Goal: Task Accomplishment & Management: Complete application form

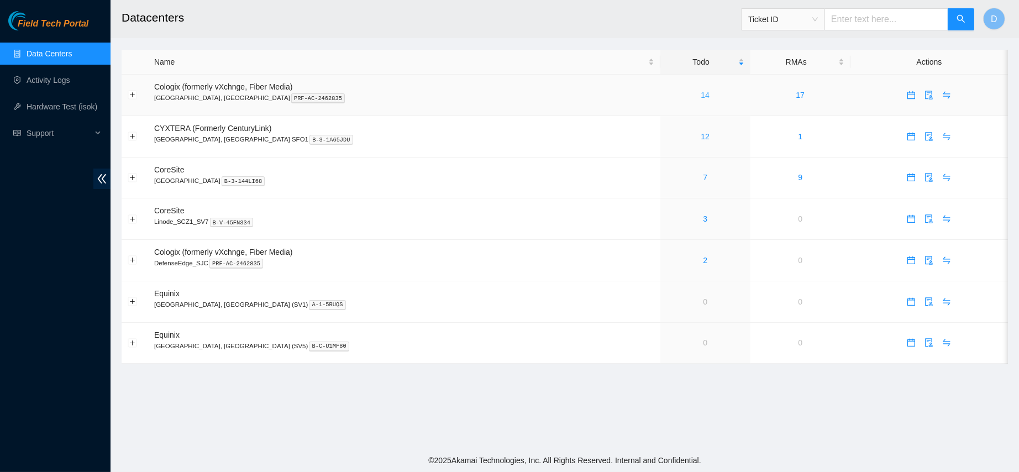
click at [701, 95] on link "14" at bounding box center [705, 95] width 9 height 9
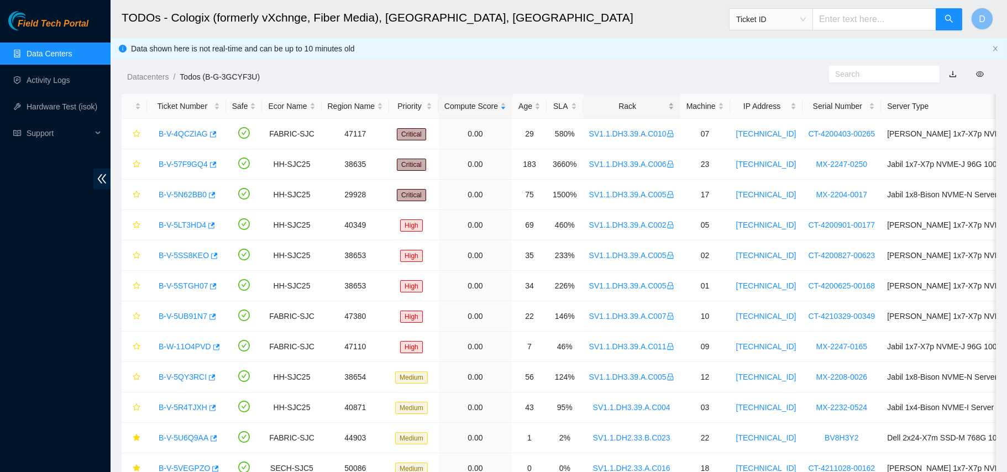
click at [616, 108] on div "Rack" at bounding box center [631, 106] width 85 height 12
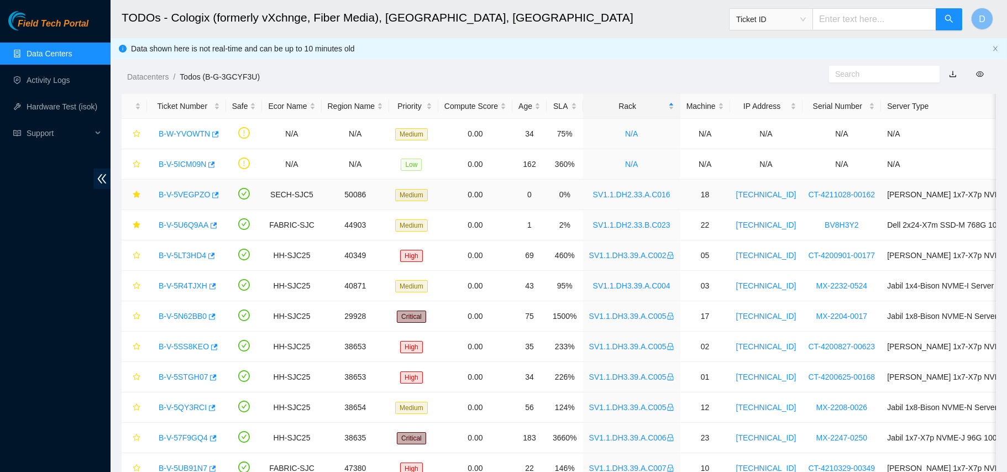
click at [181, 194] on link "B-V-5VEGPZO" at bounding box center [184, 194] width 51 height 9
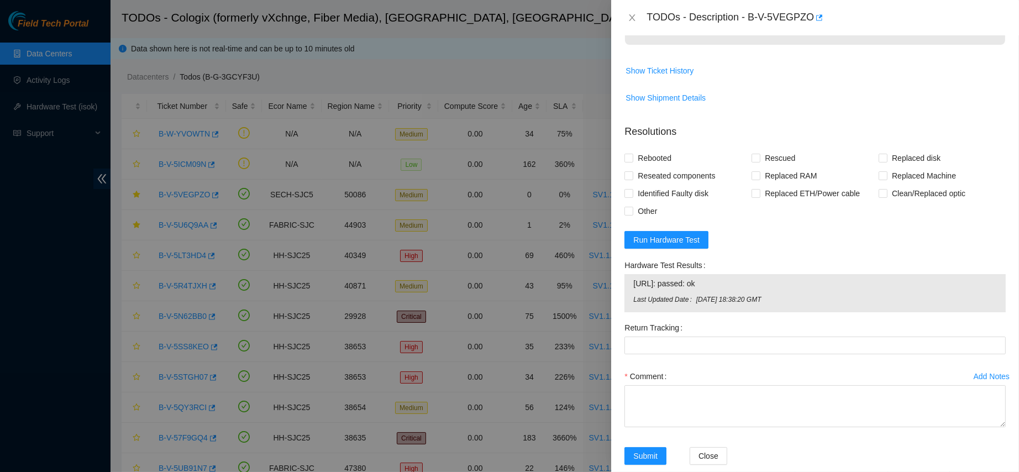
scroll to position [360, 0]
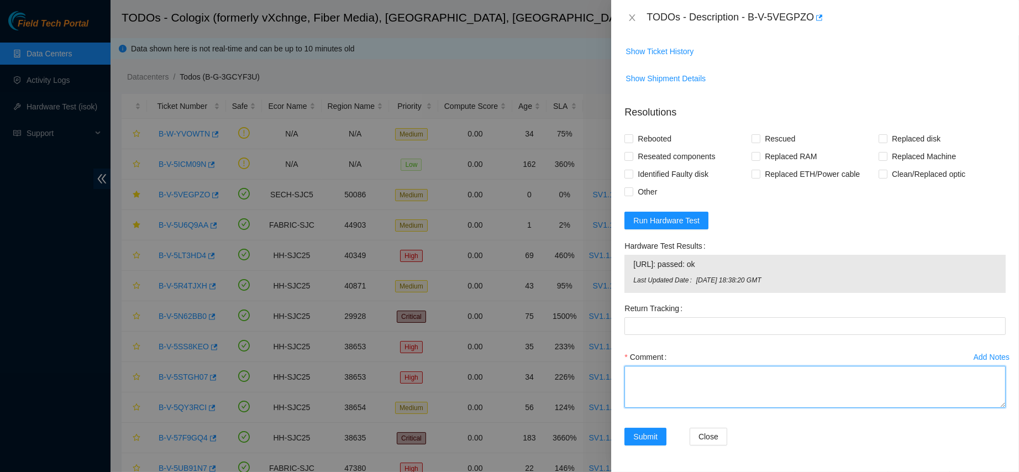
click at [648, 377] on textarea "Comment" at bounding box center [815, 387] width 381 height 42
type textarea "C"
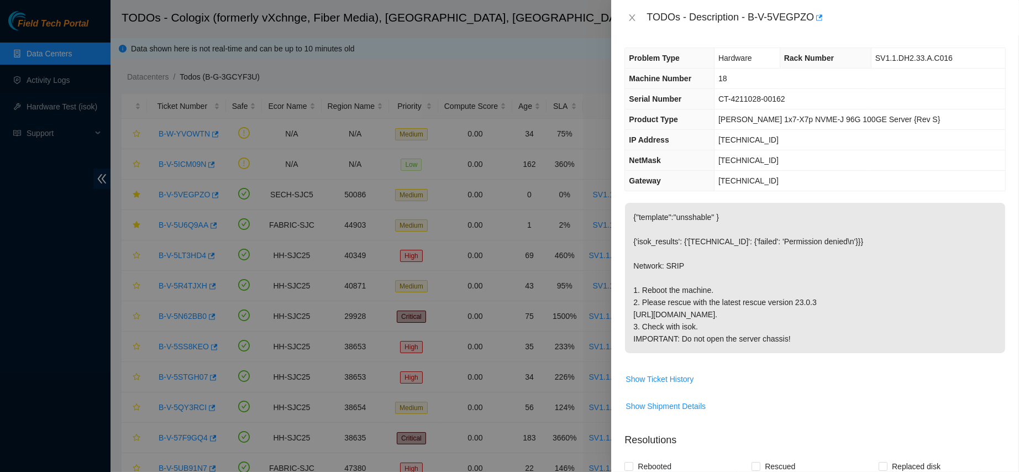
scroll to position [0, 0]
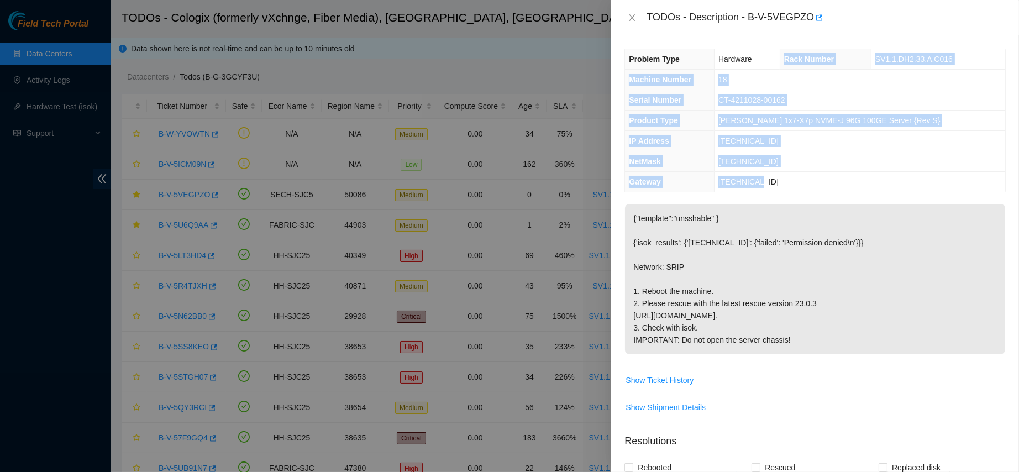
drag, startPoint x: 794, startPoint y: 57, endPoint x: 836, endPoint y: 174, distance: 123.9
click at [836, 174] on tbody "Problem Type Hardware Rack Number SV1.1.DH2.33.A.C016 Machine Number 18 Serial …" at bounding box center [815, 120] width 380 height 143
copy tbody "Rack Number SV1.1.DH2.33.A.C016 Machine Number 18 Serial Number CT-4211028-0016…"
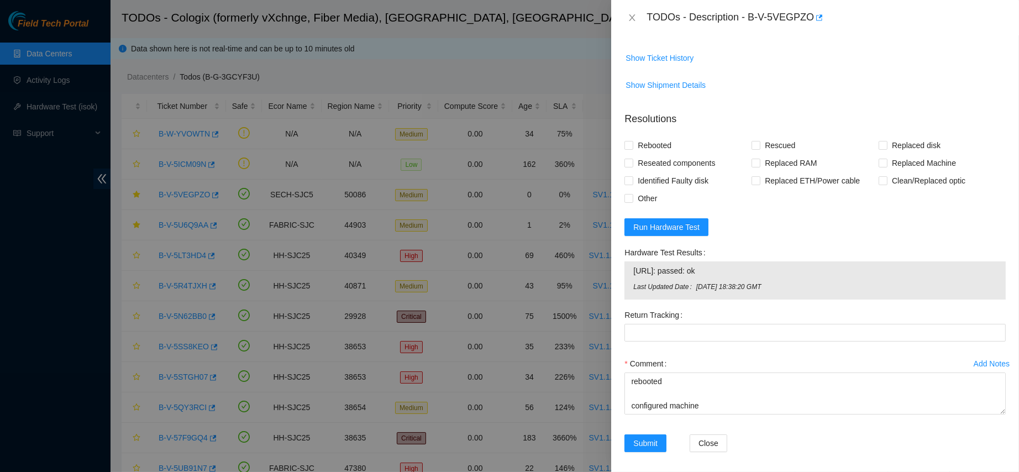
scroll to position [327, 0]
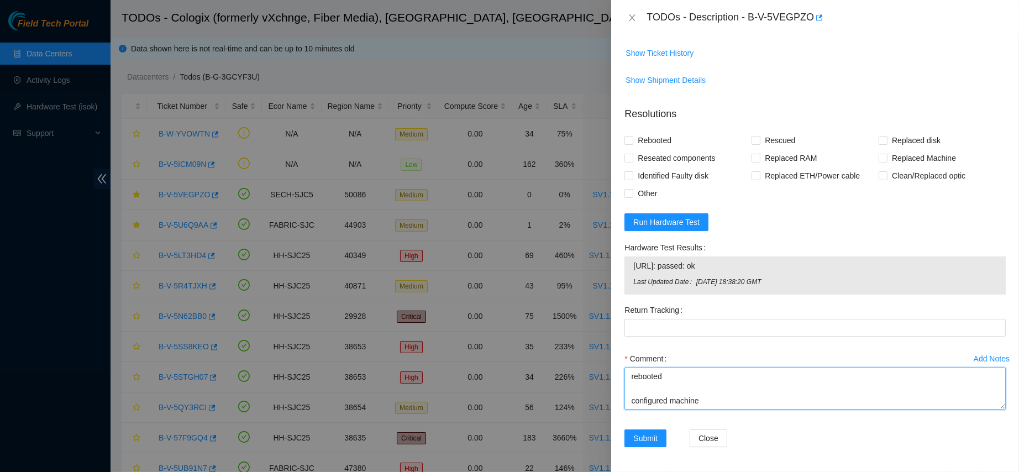
click at [639, 410] on textarea "contacted nocc to confirm that ticket was safe verified sn on machine connected…" at bounding box center [815, 389] width 381 height 42
paste textarea "Rack Number SV1.1.DH2.33.A.C016 Machine Number 18 Serial Number CT-4211028-0016…"
click at [665, 276] on td "96.6.144.37: passed: ok" at bounding box center [815, 267] width 365 height 17
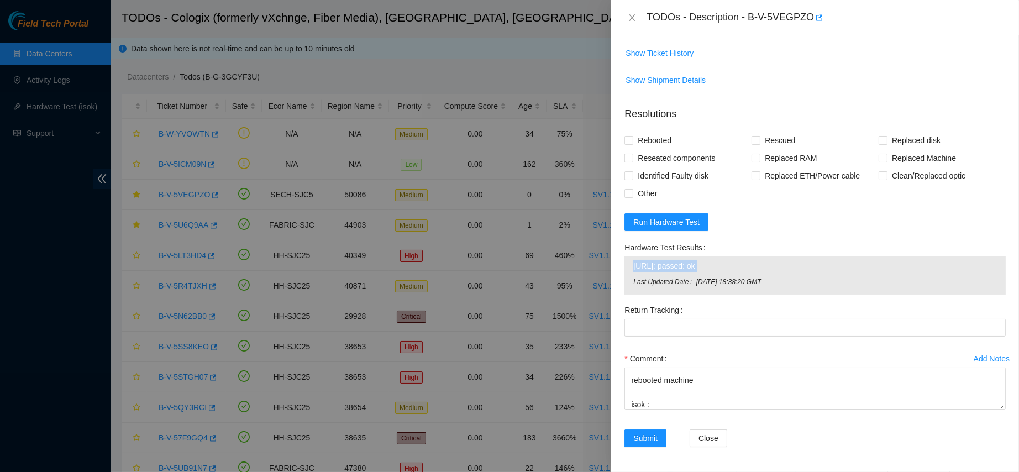
click at [665, 276] on td "96.6.144.37: passed: ok" at bounding box center [815, 267] width 365 height 17
copy span "96.6.144.37: passed: ok"
click at [668, 410] on textarea "contacted nocc to confirm that ticket was safe verified sn on machine connected…" at bounding box center [815, 389] width 381 height 42
paste textarea "96.6.144.37: passed: ok"
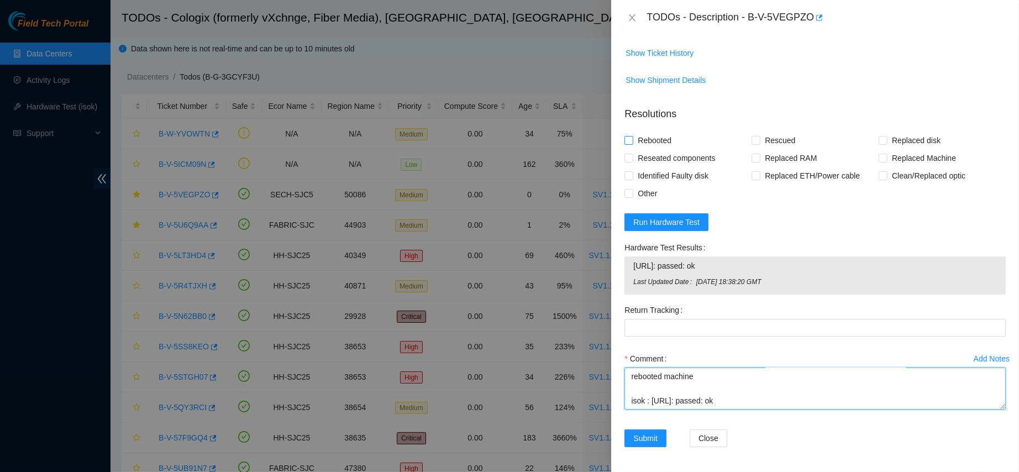
type textarea "contacted nocc to confirm that ticket was safe verified sn on machine connected…"
click at [652, 149] on span "Rebooted" at bounding box center [654, 141] width 43 height 18
click at [632, 144] on input "Rebooted" at bounding box center [629, 140] width 8 height 8
checkbox input "true"
click at [753, 149] on label "Rescued" at bounding box center [776, 141] width 48 height 18
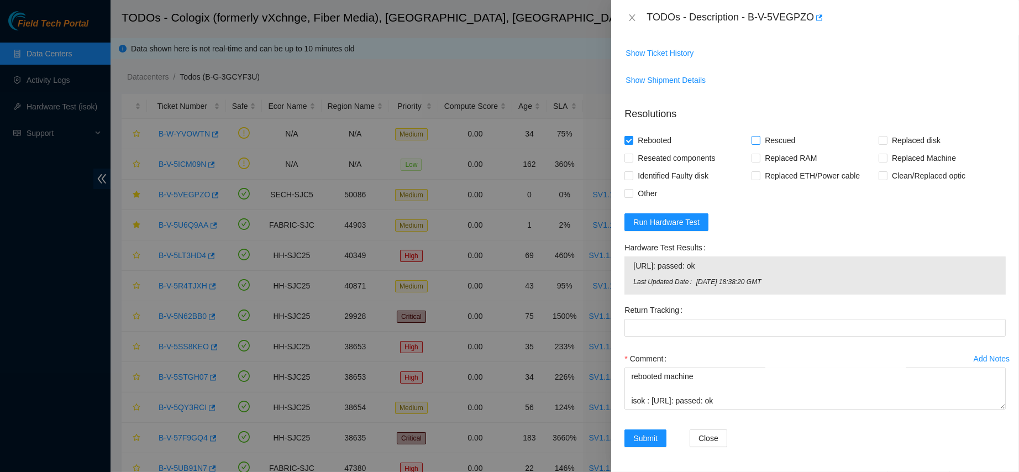
click at [753, 144] on input "Rescued" at bounding box center [756, 140] width 8 height 8
checkbox input "true"
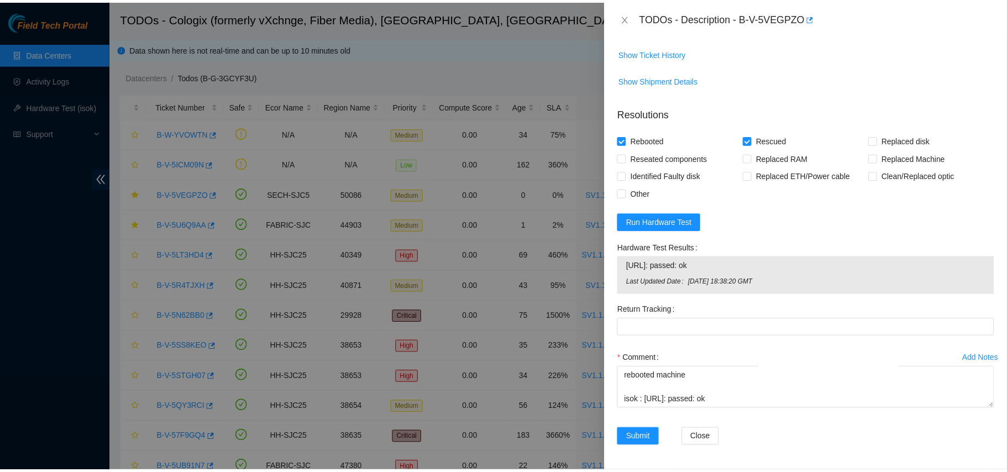
scroll to position [360, 0]
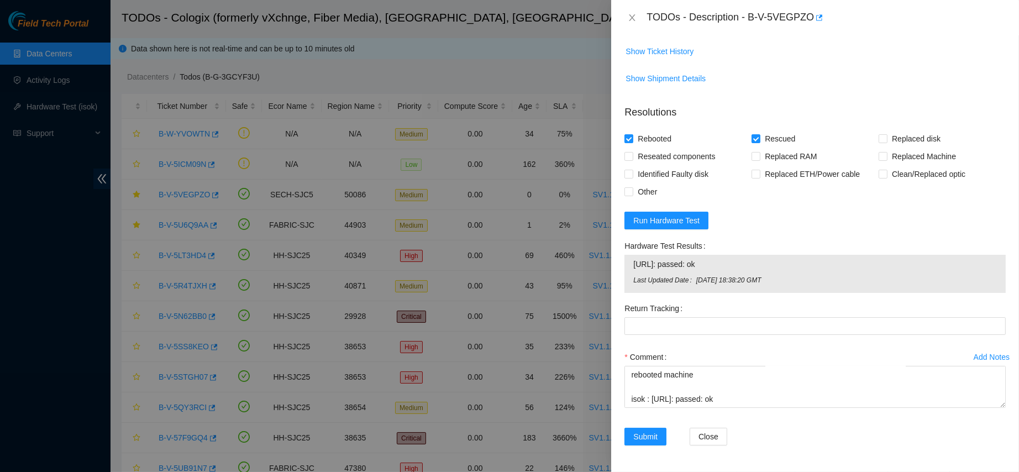
click at [639, 454] on div "Submit" at bounding box center [652, 443] width 65 height 31
click at [664, 424] on div "Add Notes Comment contacted nocc to confirm that ticket was safe verified sn on…" at bounding box center [815, 388] width 390 height 80
click at [637, 440] on span "Submit" at bounding box center [645, 437] width 24 height 12
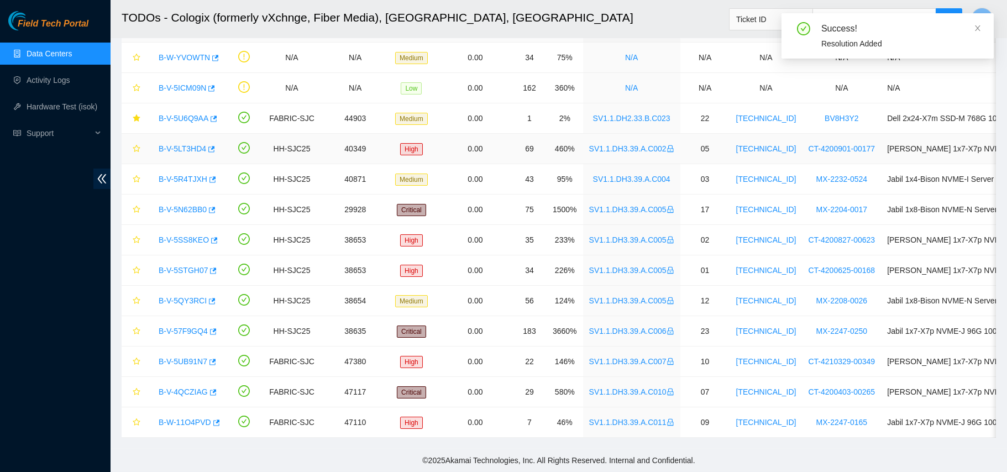
scroll to position [0, 0]
